Goal: Task Accomplishment & Management: Manage account settings

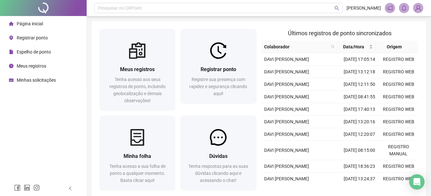
click at [42, 36] on span "Registrar ponto" at bounding box center [32, 37] width 31 height 5
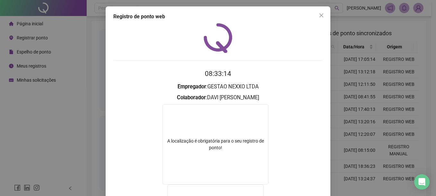
click at [365, 114] on div "Registro de ponto web 08:33:14 Empregador : GESTAO NEXXO LTDA Colaborador : DAV…" at bounding box center [218, 98] width 436 height 196
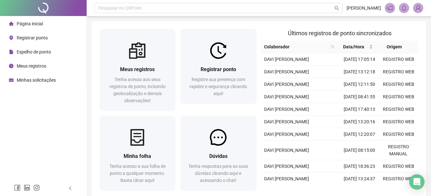
click at [46, 36] on span "Registrar ponto" at bounding box center [32, 37] width 31 height 5
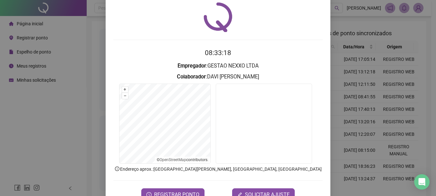
scroll to position [32, 0]
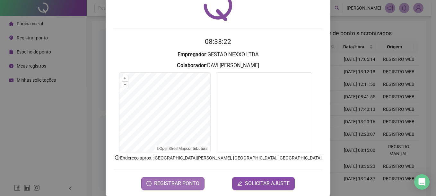
click at [177, 184] on span "REGISTRAR PONTO" at bounding box center [176, 184] width 45 height 8
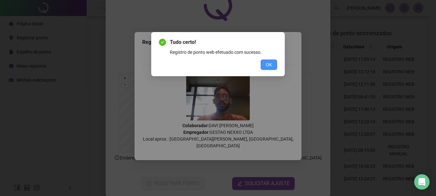
click at [271, 65] on span "OK" at bounding box center [269, 64] width 6 height 7
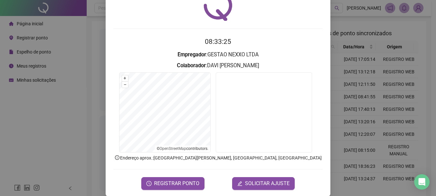
click at [366, 110] on div "Registro de ponto web 08:33:25 Empregador : GESTAO NEXXO LTDA Colaborador : [PE…" at bounding box center [218, 98] width 436 height 196
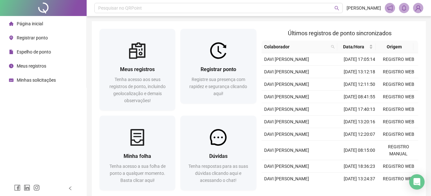
click at [38, 37] on span "Registrar ponto" at bounding box center [32, 37] width 31 height 5
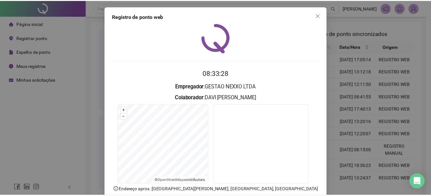
scroll to position [40, 0]
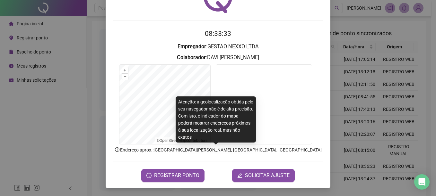
drag, startPoint x: 115, startPoint y: 148, endPoint x: 124, endPoint y: 158, distance: 13.6
click at [115, 148] on p "Endereço aprox. : [GEOGRAPHIC_DATA][PERSON_NAME], [GEOGRAPHIC_DATA], [GEOGRAPHI…" at bounding box center [217, 150] width 209 height 7
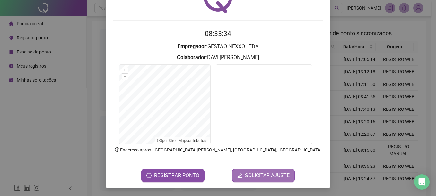
click at [279, 172] on span "SOLICITAR AJUSTE" at bounding box center [267, 176] width 45 height 8
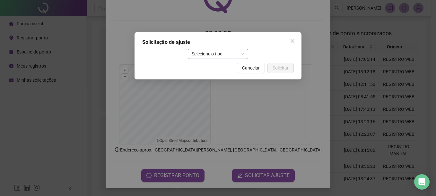
click at [200, 56] on span "Selecione o tipo" at bounding box center [218, 54] width 53 height 10
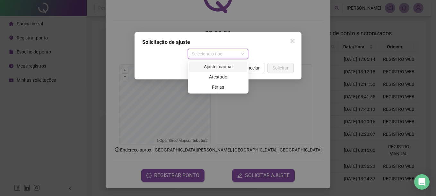
click at [215, 65] on div "Ajuste manual" at bounding box center [218, 66] width 50 height 7
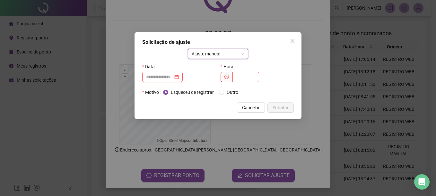
click at [161, 74] on input at bounding box center [159, 77] width 27 height 7
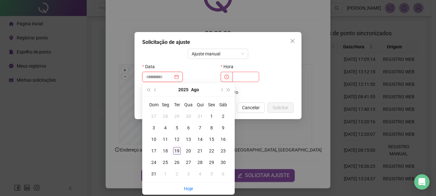
type input "**********"
click at [176, 149] on div "19" at bounding box center [177, 151] width 8 height 8
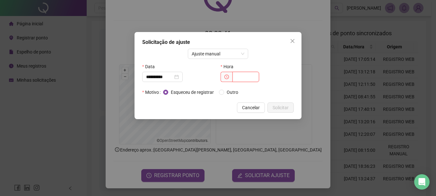
click at [241, 80] on input "text" at bounding box center [245, 77] width 27 height 10
type input "*****"
click at [231, 92] on span "Outro" at bounding box center [232, 92] width 17 height 7
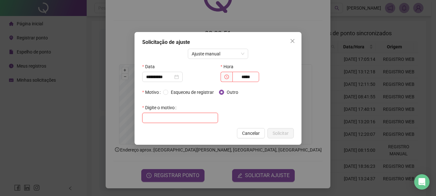
click at [184, 120] on input "text" at bounding box center [180, 118] width 76 height 10
type input "**********"
click at [273, 131] on span "Solicitar" at bounding box center [281, 133] width 16 height 7
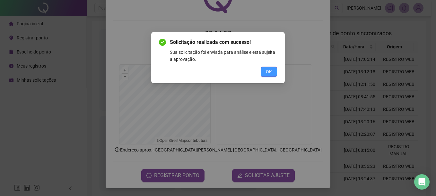
click at [273, 75] on button "OK" at bounding box center [269, 72] width 16 height 10
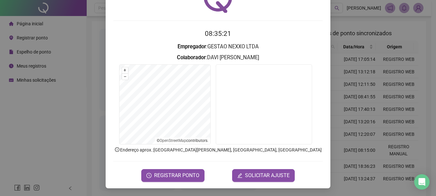
click at [75, 93] on div "Registro de ponto web 08:35:21 Empregador : GESTAO NEXXO LTDA Colaborador : [PE…" at bounding box center [218, 98] width 436 height 196
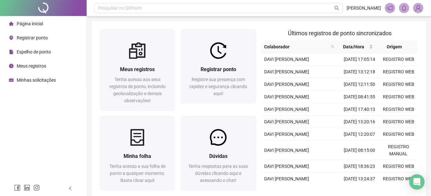
click at [26, 26] on span "Página inicial" at bounding box center [30, 23] width 26 height 5
click at [79, 137] on div "Página inicial Registrar ponto Espelho de ponto Meus registros Minhas solicitaç…" at bounding box center [43, 90] width 87 height 181
click at [32, 28] on div "Página inicial" at bounding box center [26, 23] width 34 height 13
click at [22, 21] on span "Página inicial" at bounding box center [30, 23] width 26 height 5
click at [31, 50] on span "Espelho de ponto" at bounding box center [34, 51] width 34 height 5
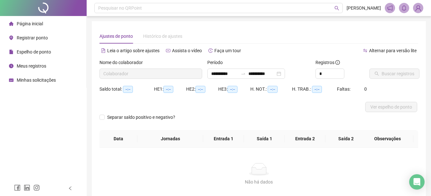
click at [33, 25] on span "Página inicial" at bounding box center [30, 23] width 26 height 5
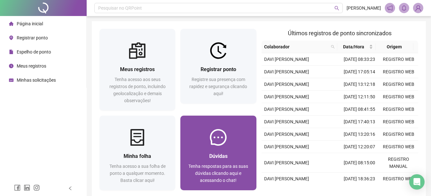
scroll to position [32, 0]
